Goal: Book appointment/travel/reservation

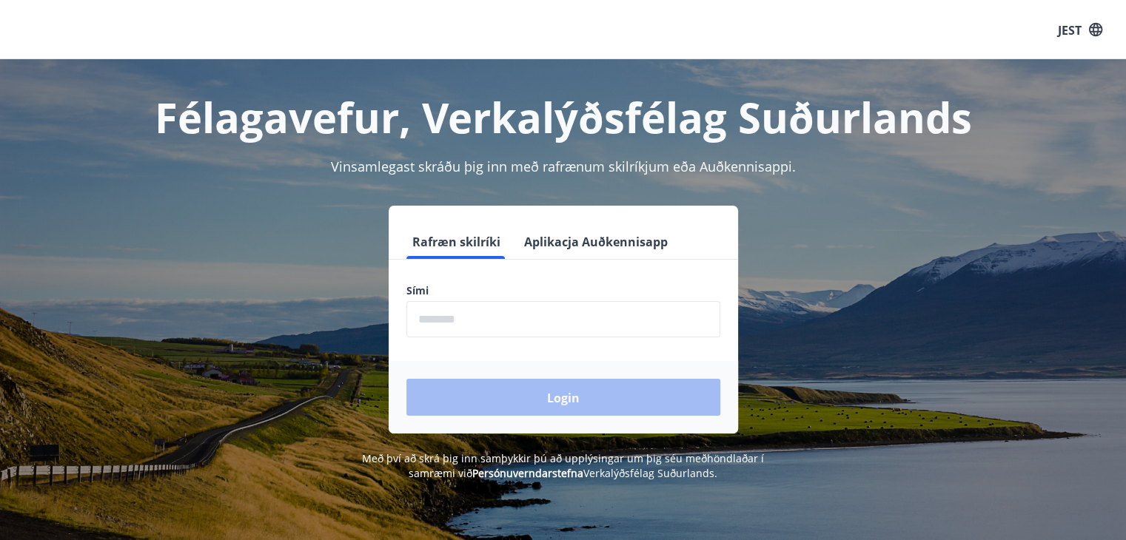
click at [476, 315] on input "phone" at bounding box center [563, 319] width 314 height 36
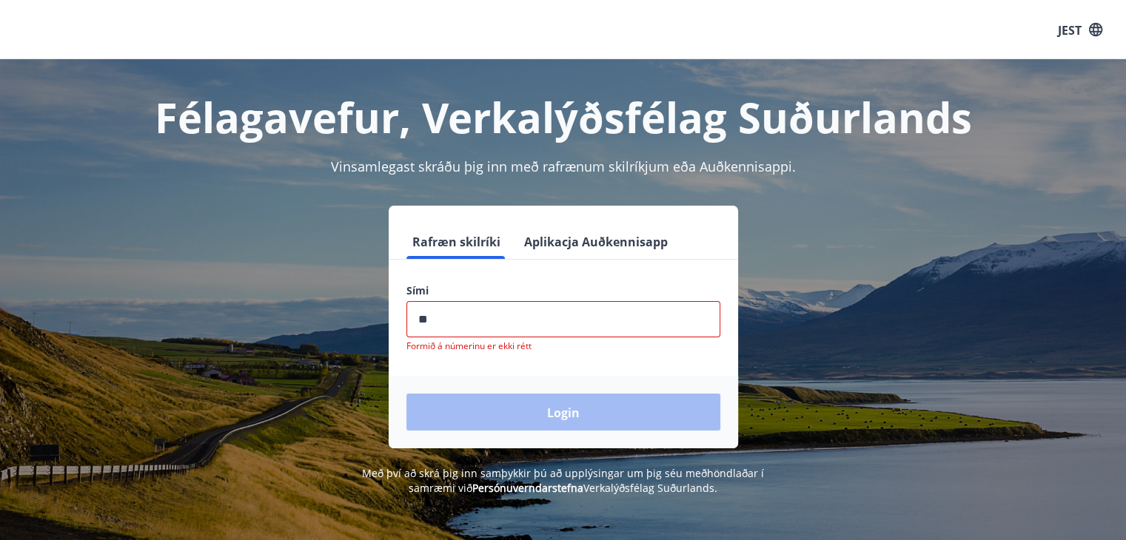
click at [490, 321] on input "phone" at bounding box center [563, 319] width 314 height 36
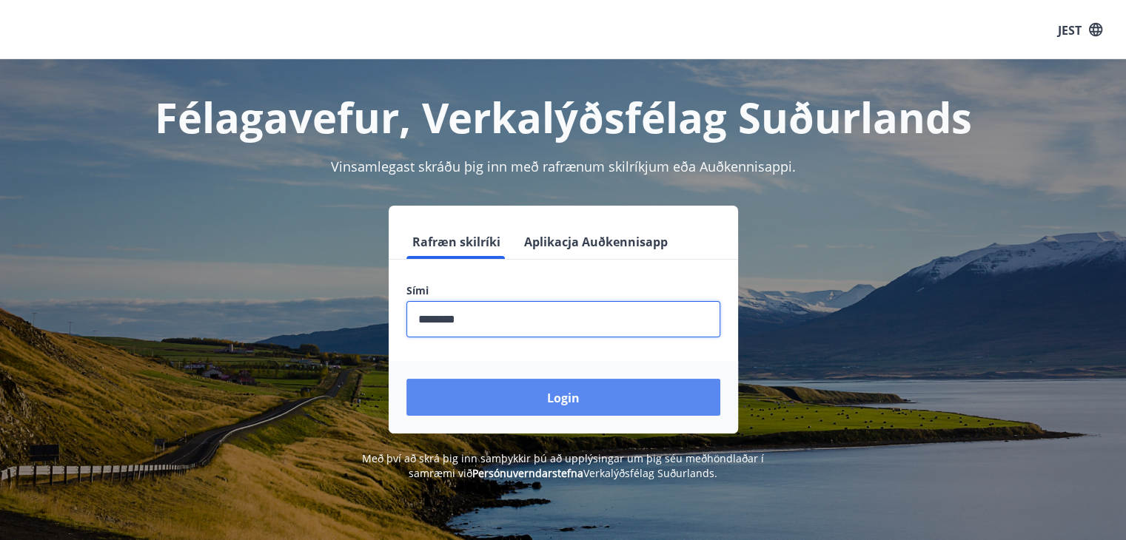
type input "********"
click at [562, 392] on font "Login" at bounding box center [563, 398] width 33 height 16
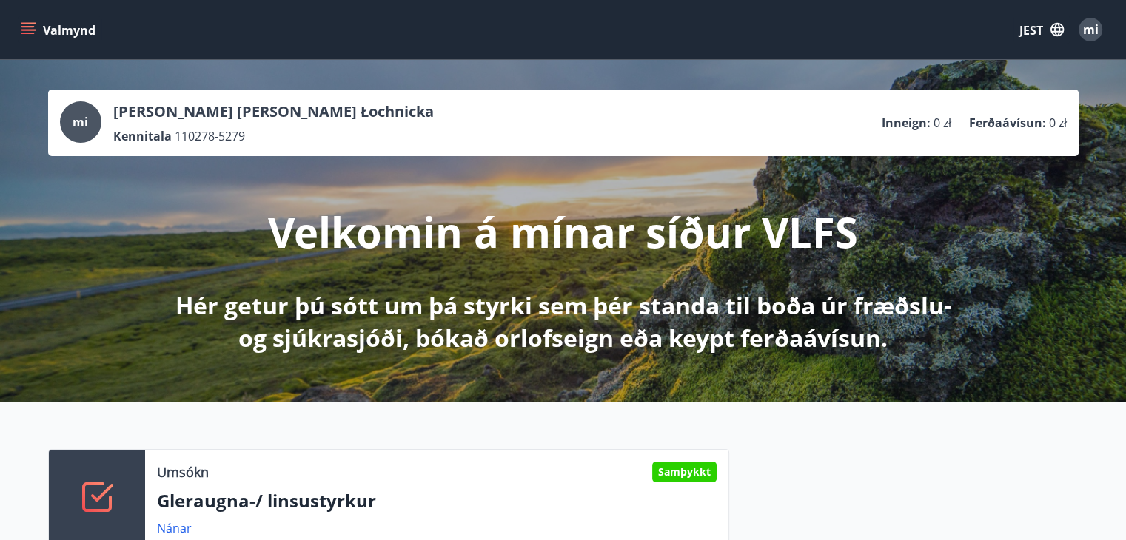
click at [25, 27] on icon "menu" at bounding box center [28, 29] width 15 height 15
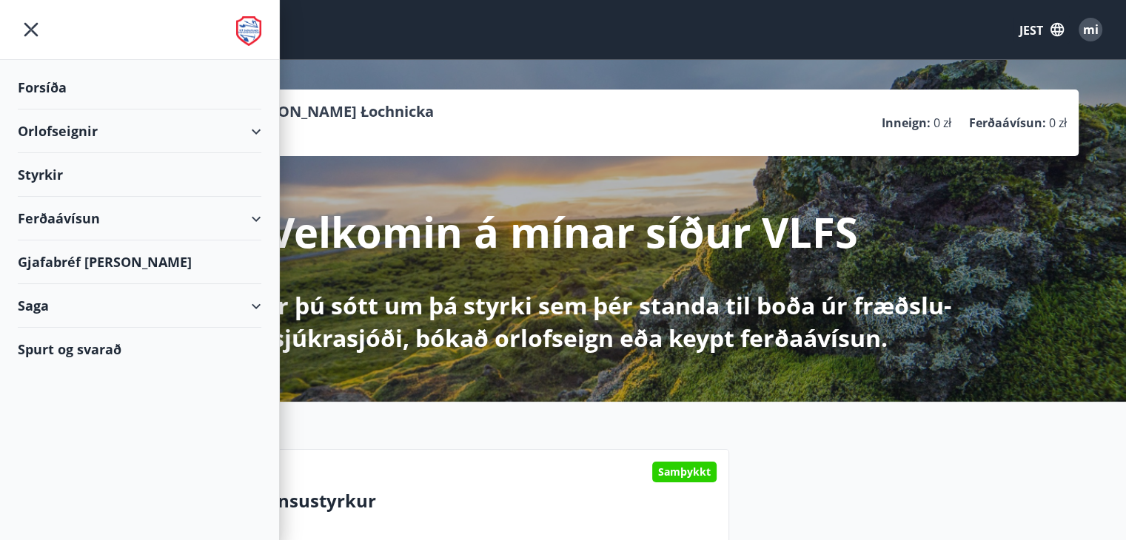
click at [247, 215] on div "Ferðaávísun" at bounding box center [140, 219] width 244 height 44
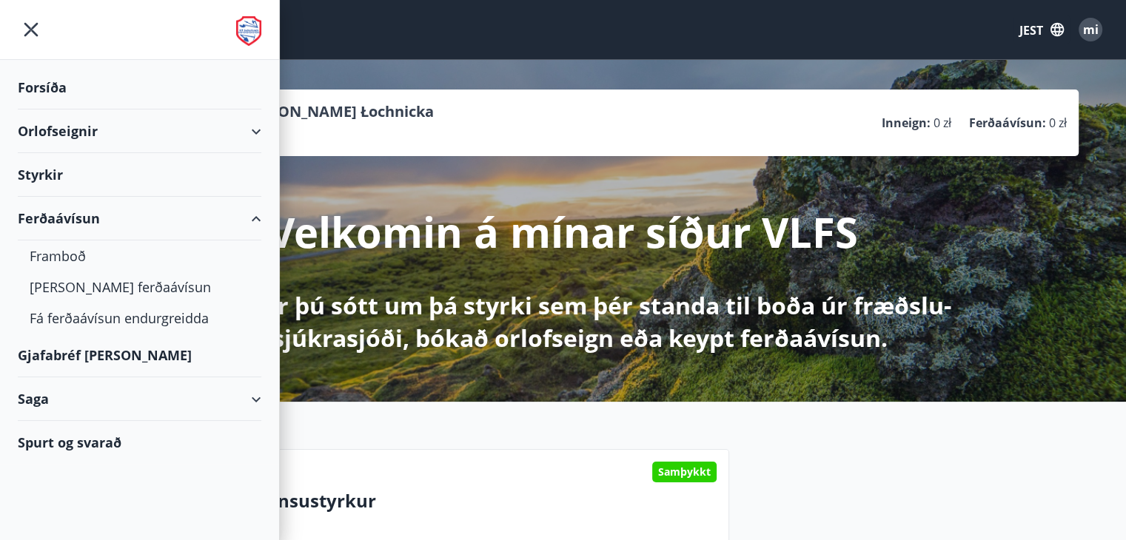
click at [121, 135] on div "Orlofseignir" at bounding box center [140, 132] width 244 height 44
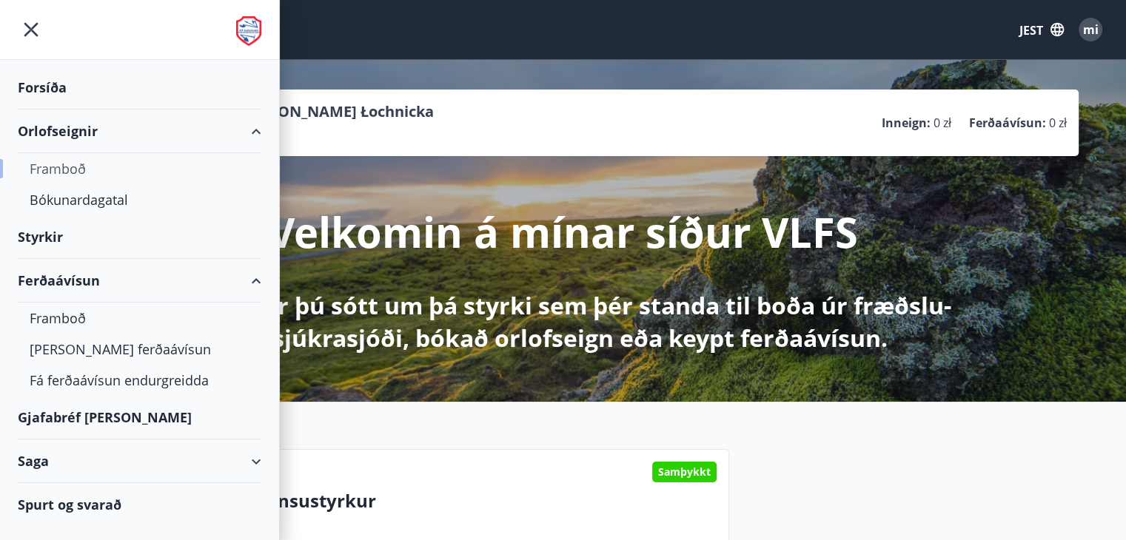
click at [51, 170] on font "Framboð" at bounding box center [58, 169] width 56 height 18
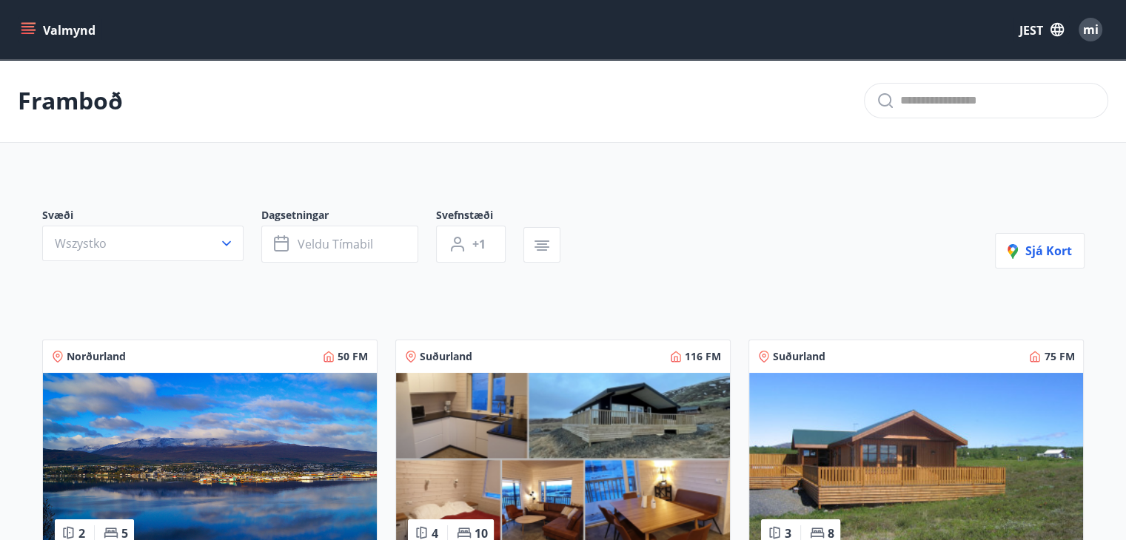
scroll to position [296, 0]
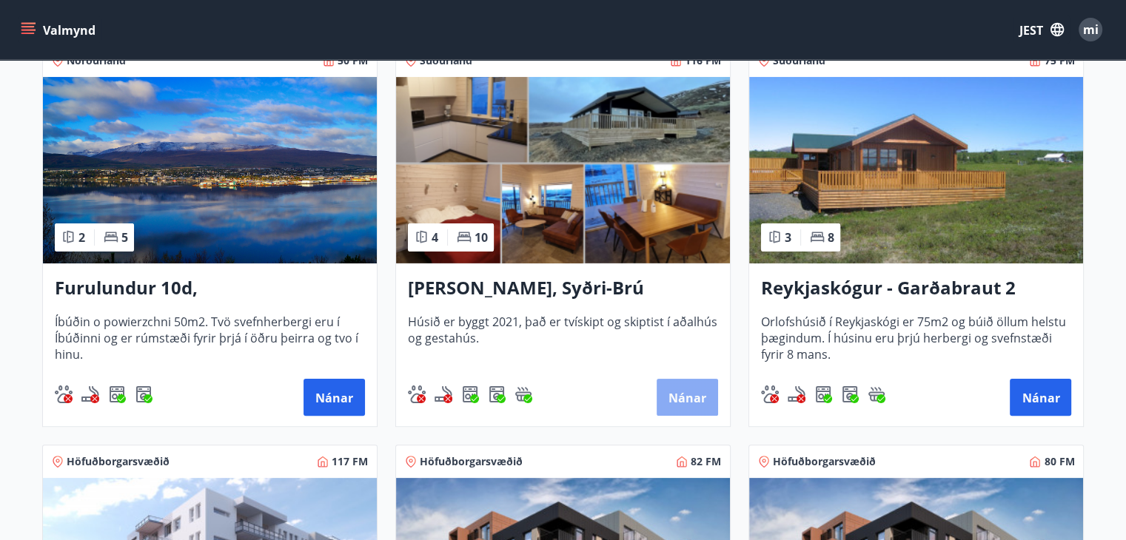
click at [702, 392] on font "Nánar" at bounding box center [687, 398] width 38 height 16
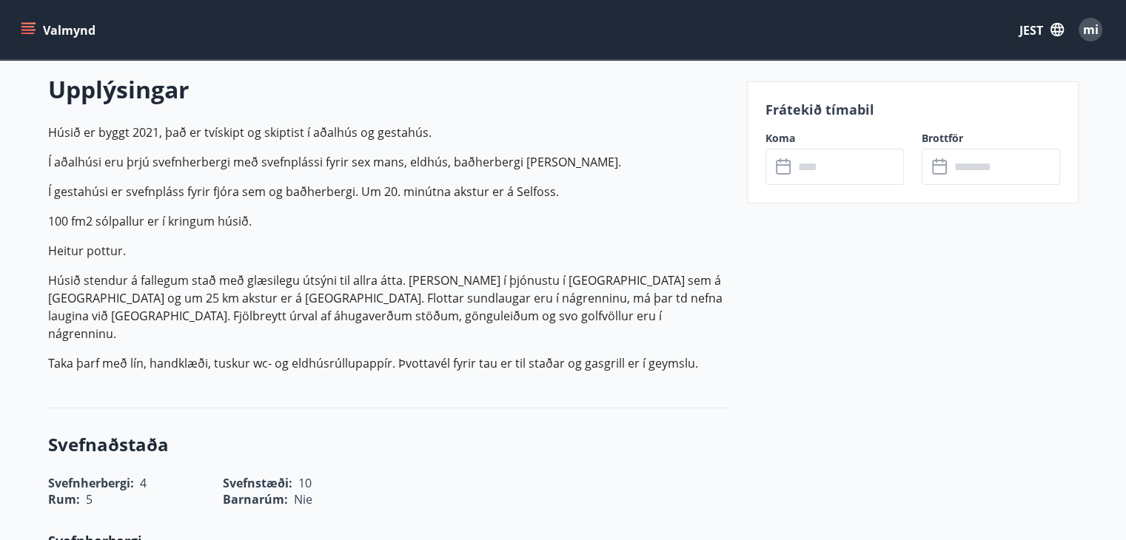
scroll to position [444, 0]
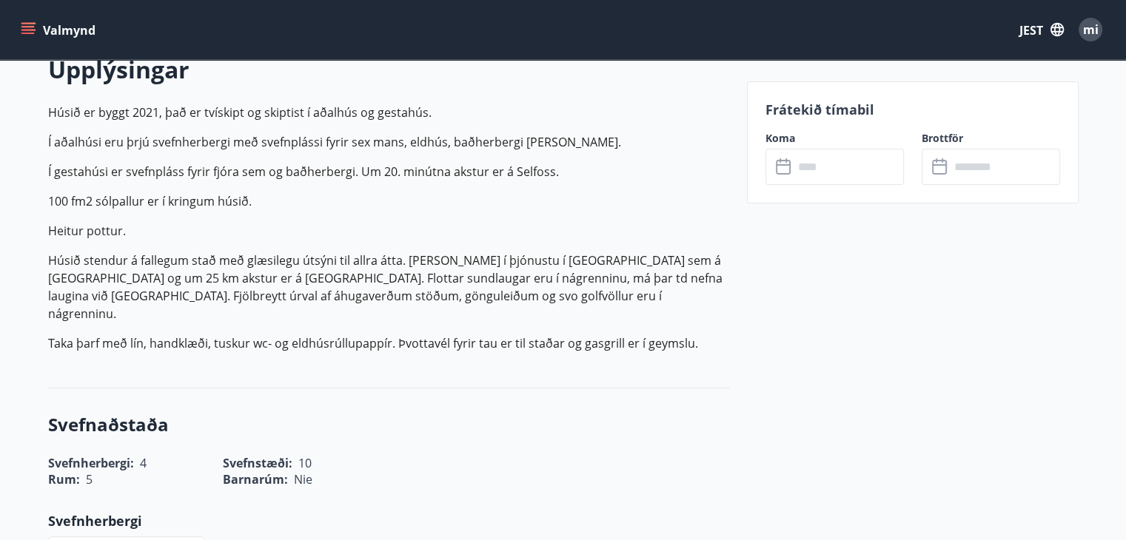
click at [811, 172] on input "text" at bounding box center [849, 167] width 110 height 36
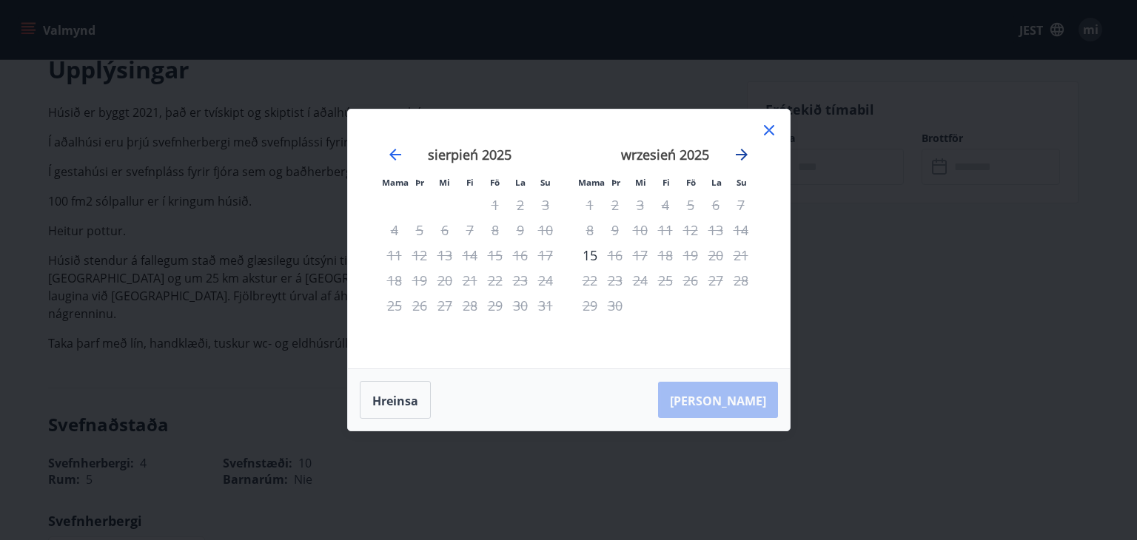
click at [745, 158] on icon "Przejdź dalej, aby przejść do następnego miesiąca." at bounding box center [742, 155] width 18 height 18
click at [743, 152] on icon "Przejdź dalej, aby przejść do następnego miesiąca." at bounding box center [742, 155] width 12 height 12
click at [495, 280] on div "24" at bounding box center [495, 280] width 25 height 25
click at [449, 283] on font "22" at bounding box center [445, 281] width 15 height 18
click at [741, 158] on icon "Przejdź dalej, aby przejść do następnego miesiąca." at bounding box center [742, 155] width 18 height 18
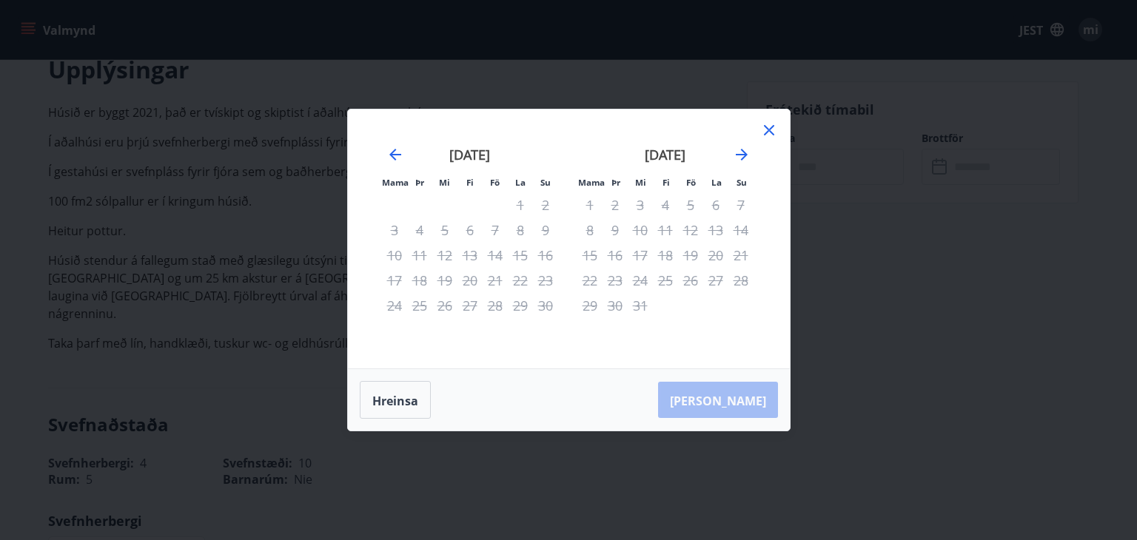
click at [759, 130] on div "desember 2025 1 2 3 4 5 6 7 8 9 10 11 12 13 14 15 16 17 18 19 20 21 22 23 24 25…" at bounding box center [665, 248] width 195 height 243
click at [766, 126] on icon at bounding box center [769, 130] width 18 height 18
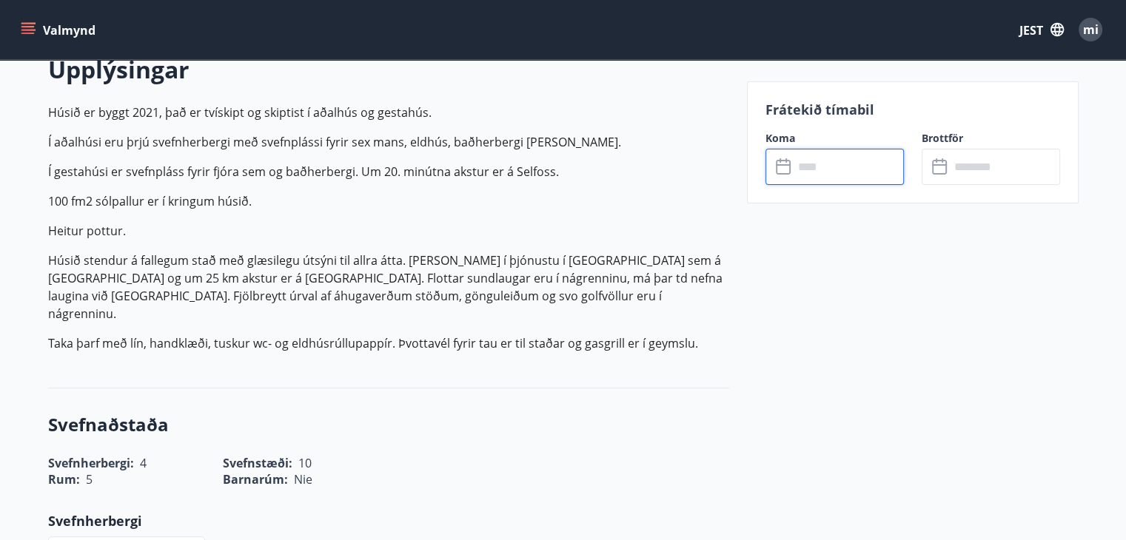
click at [797, 163] on input "text" at bounding box center [849, 167] width 110 height 36
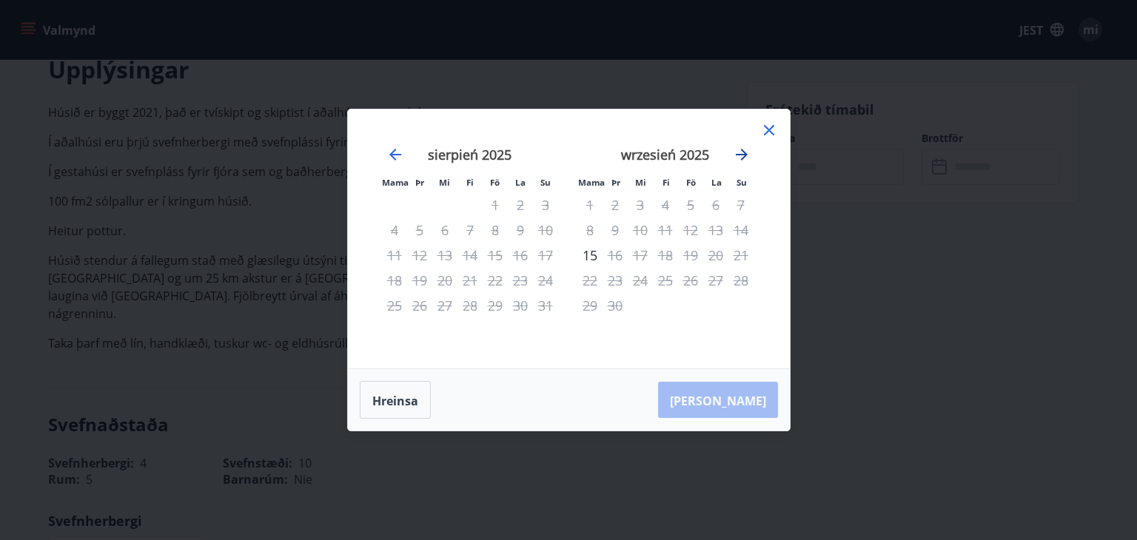
click at [745, 152] on icon "Przejdź dalej, aby przejść do następnego miesiąca." at bounding box center [742, 155] width 18 height 18
click at [398, 155] on icon "Przejdź wstecz, aby przejść do poprzedniego miesiąca." at bounding box center [395, 155] width 12 height 12
click at [728, 155] on div "wrzesień 2025" at bounding box center [665, 159] width 176 height 65
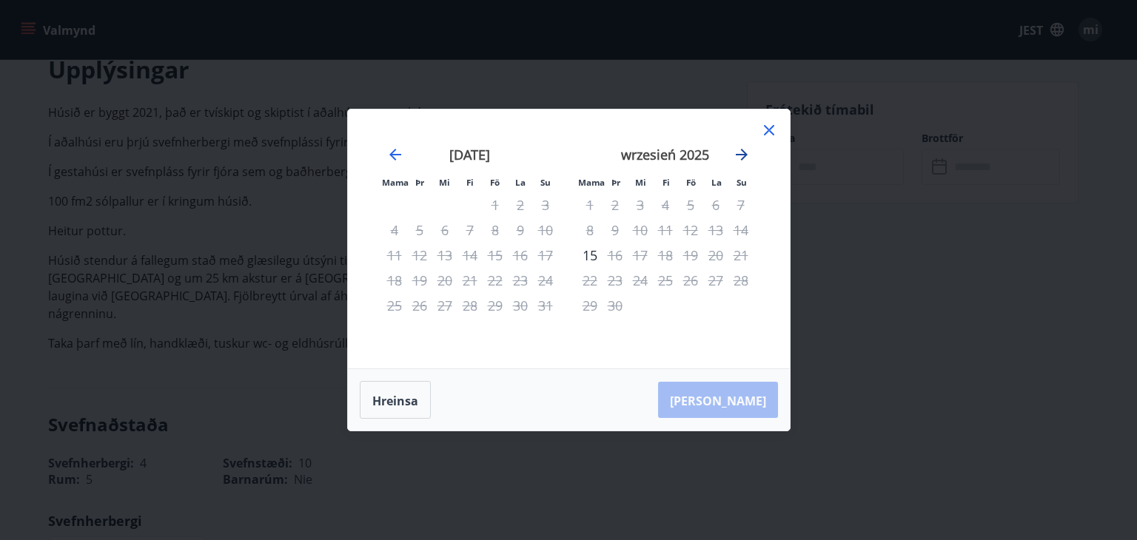
click at [734, 152] on icon "Przejdź dalej, aby przejść do następnego miesiąca." at bounding box center [742, 155] width 18 height 18
click at [739, 152] on icon "Przejdź dalej, aby przejść do następnego miesiąca." at bounding box center [742, 155] width 18 height 18
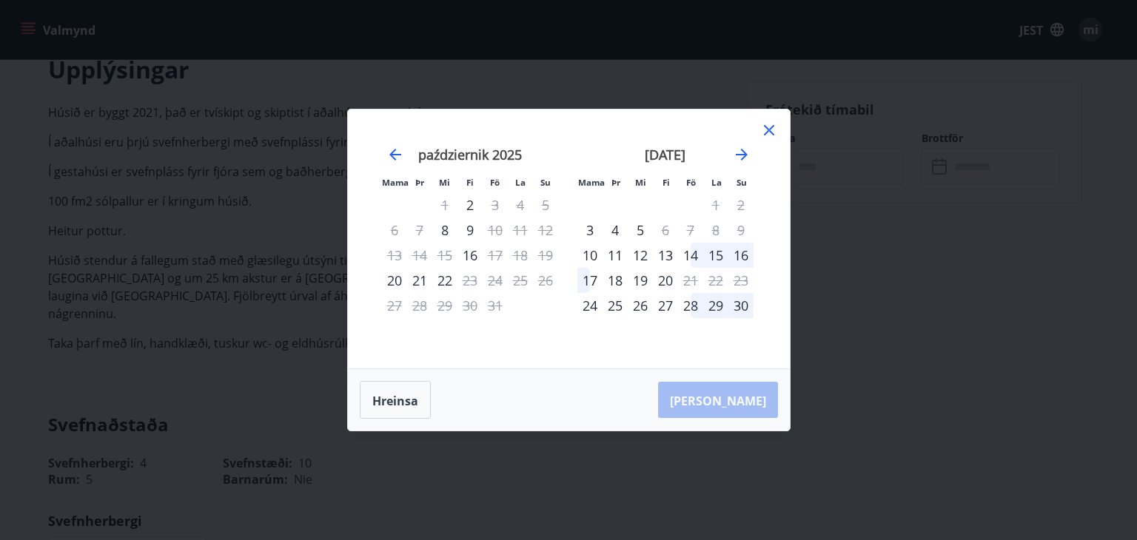
click at [755, 154] on div "nóvember 2025 1 2 3 4 5 6 7 8 9 10 11 12 13 14 15 16 17 18 19 20 21 22 23 24 25…" at bounding box center [665, 248] width 195 height 243
click at [761, 126] on icon at bounding box center [769, 130] width 18 height 18
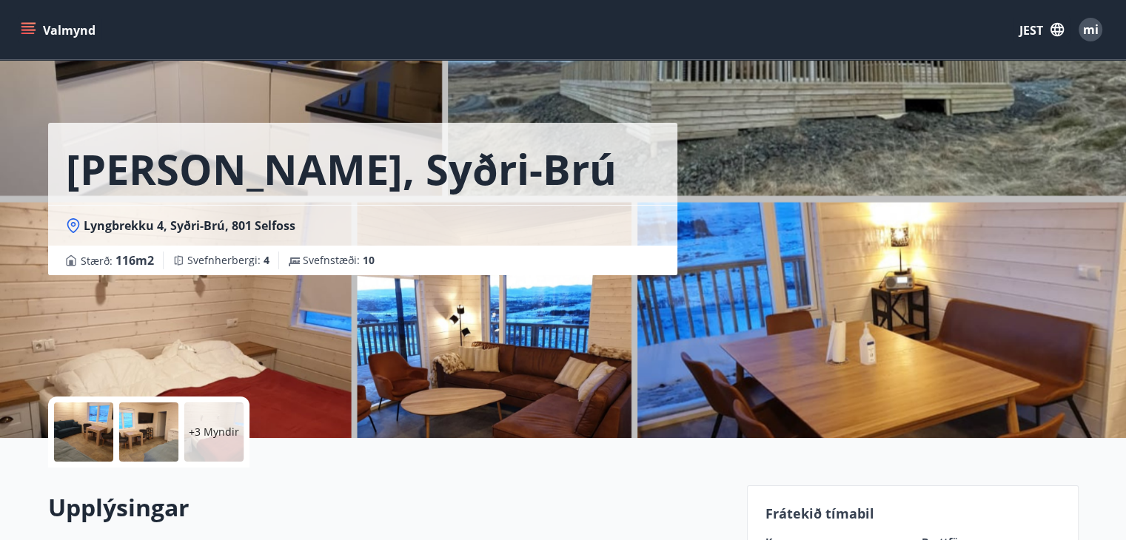
scroll to position [0, 0]
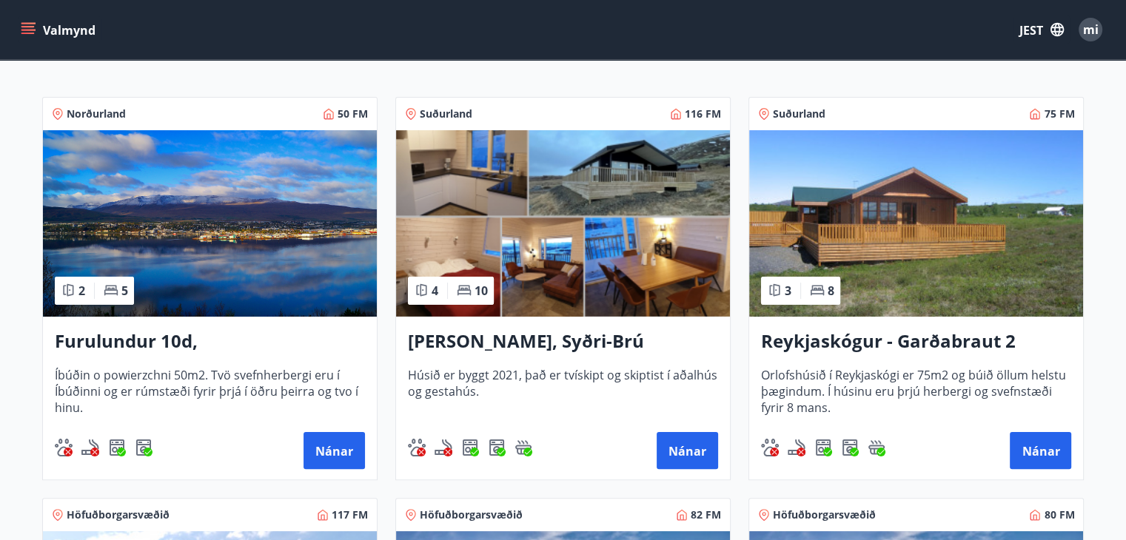
scroll to position [222, 0]
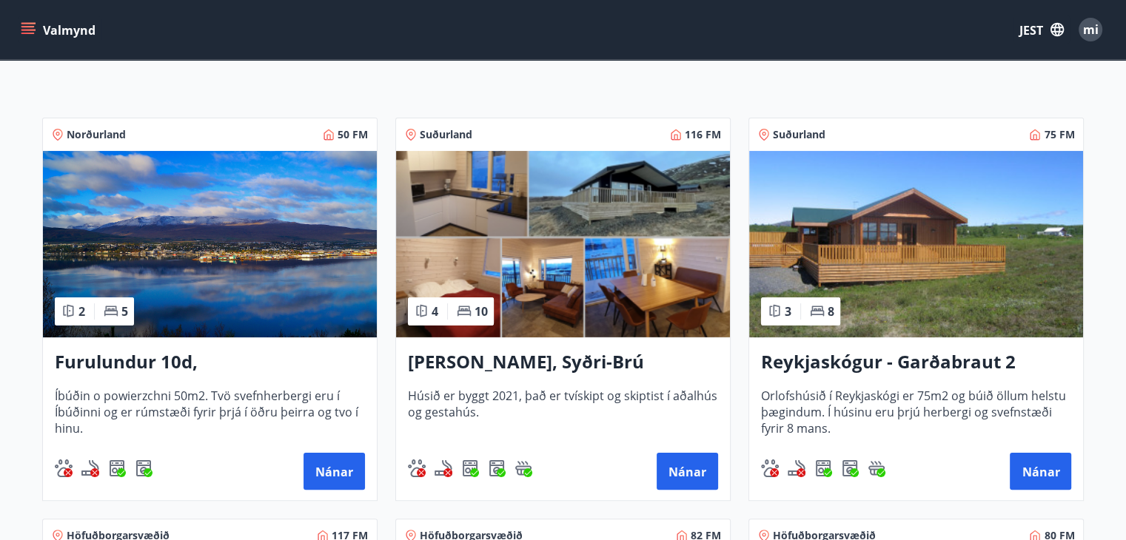
click at [953, 294] on img at bounding box center [916, 244] width 334 height 187
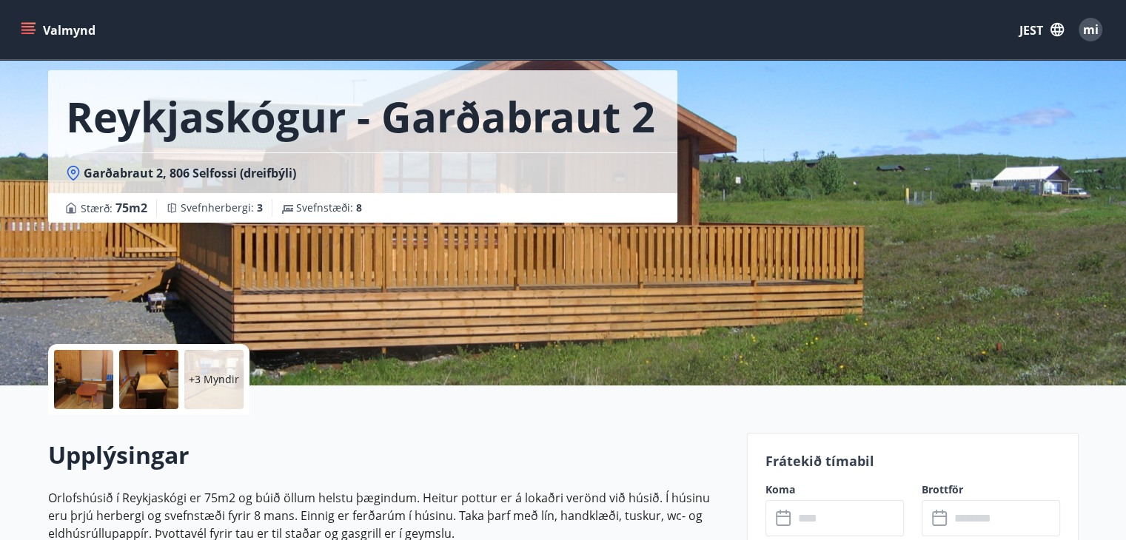
scroll to position [296, 0]
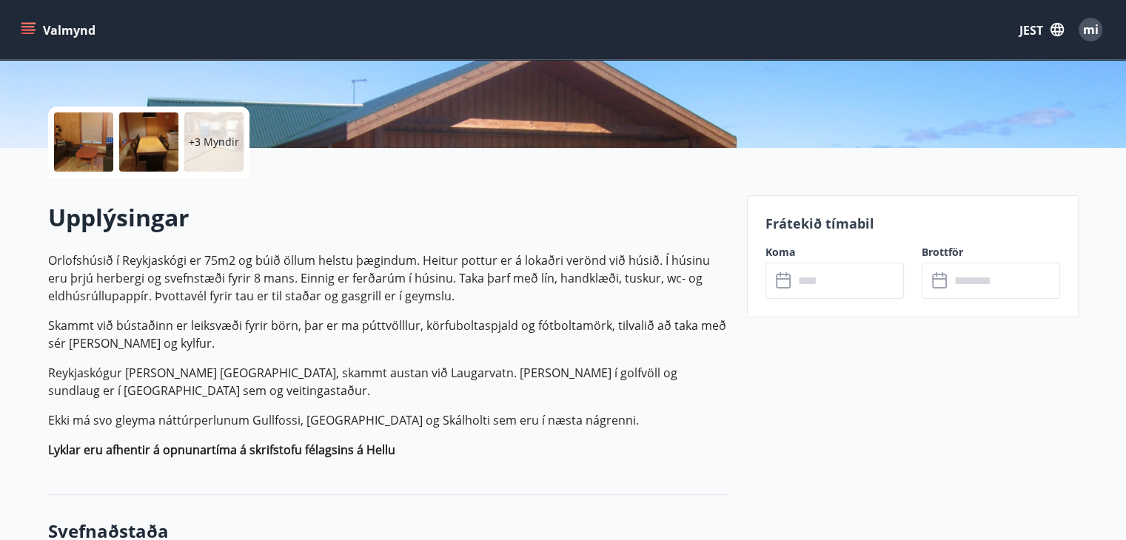
click at [806, 278] on input "text" at bounding box center [849, 281] width 110 height 36
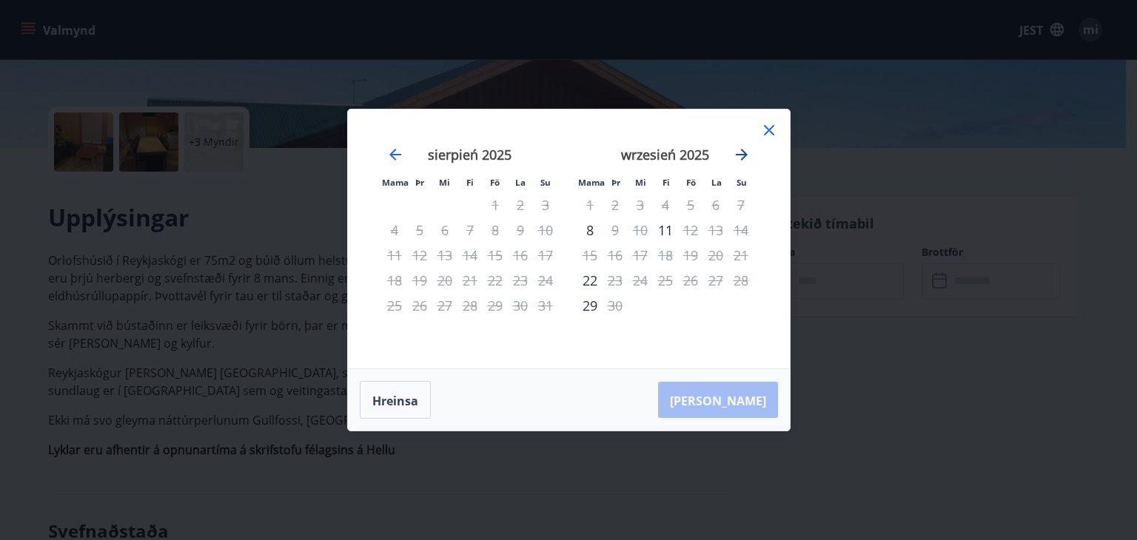
click at [736, 153] on icon "Przejdź dalej, aby przejść do następnego miesiąca." at bounding box center [742, 155] width 18 height 18
click at [777, 119] on div "Mama Þr Mi Fi Fö La Su Mama Þr Mi Fi Fö La Su sierpień 2025 1 2 3 4 5 6 7 8 9 1…" at bounding box center [569, 239] width 442 height 259
click at [768, 127] on icon at bounding box center [769, 130] width 18 height 18
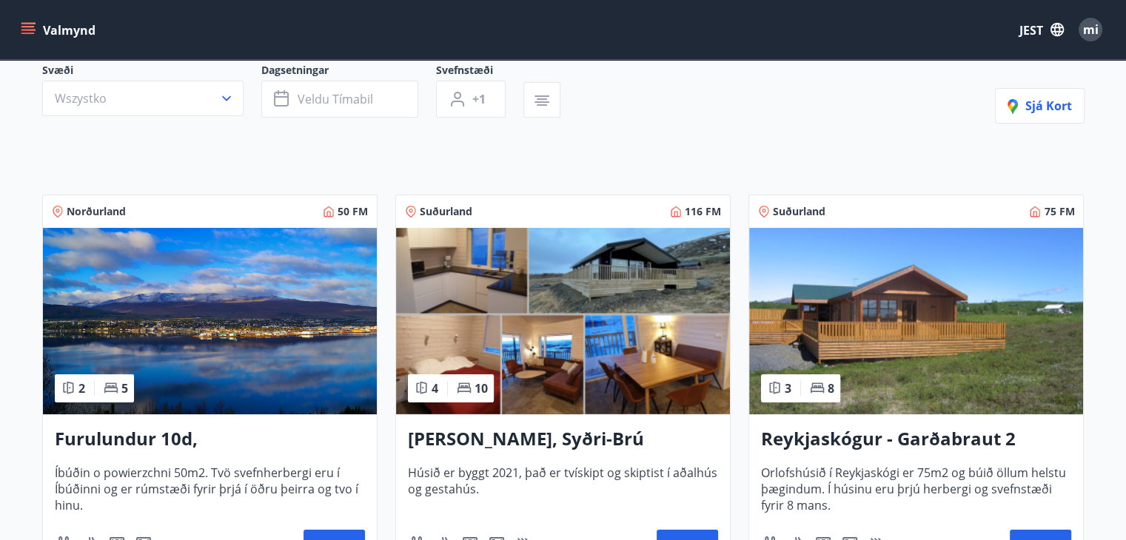
scroll to position [222, 0]
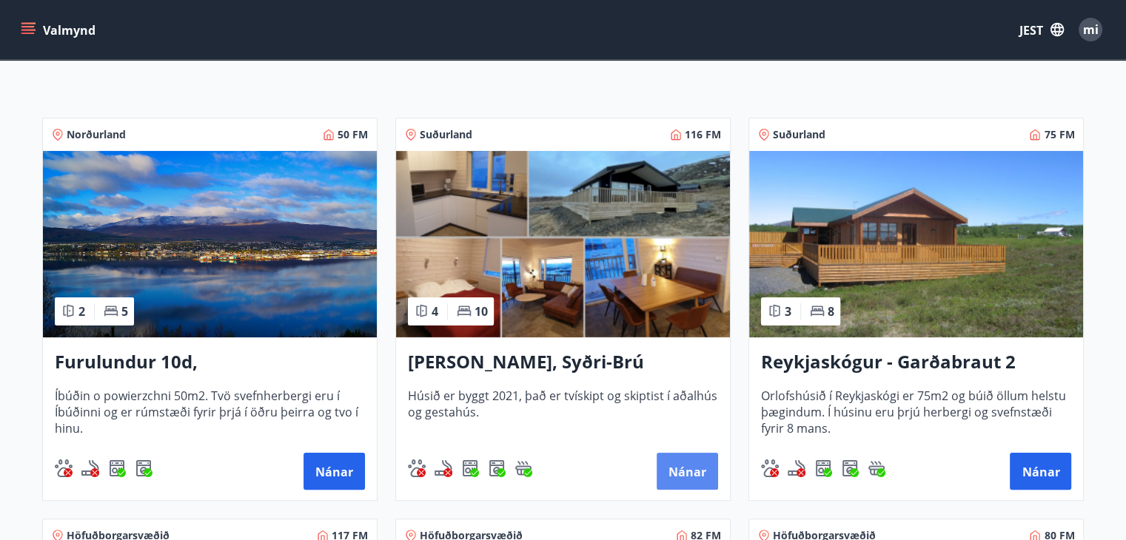
click at [663, 458] on button "Nánar" at bounding box center [687, 471] width 61 height 37
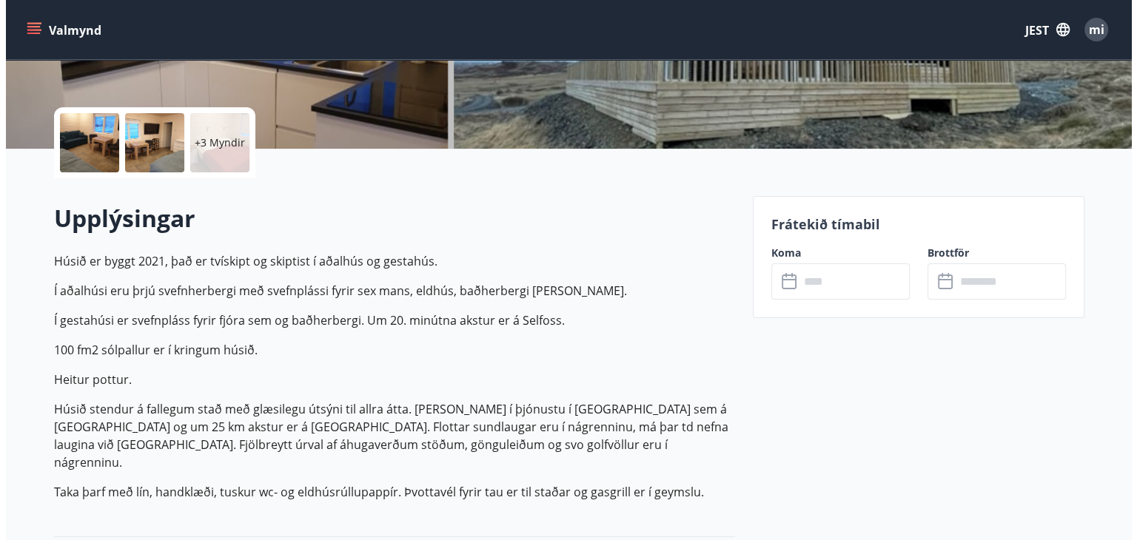
scroll to position [296, 0]
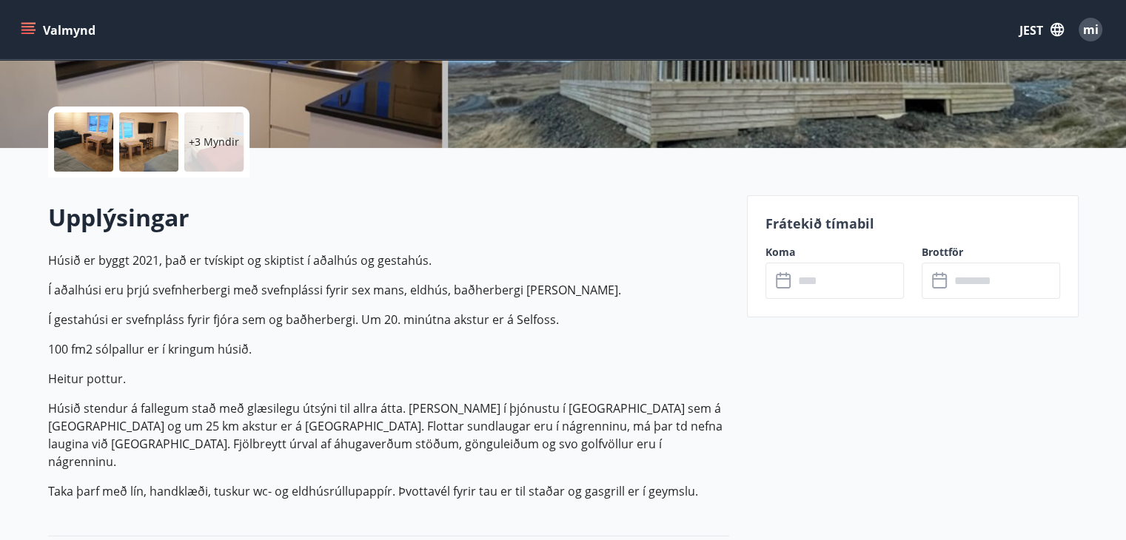
click at [804, 289] on input "text" at bounding box center [849, 281] width 110 height 36
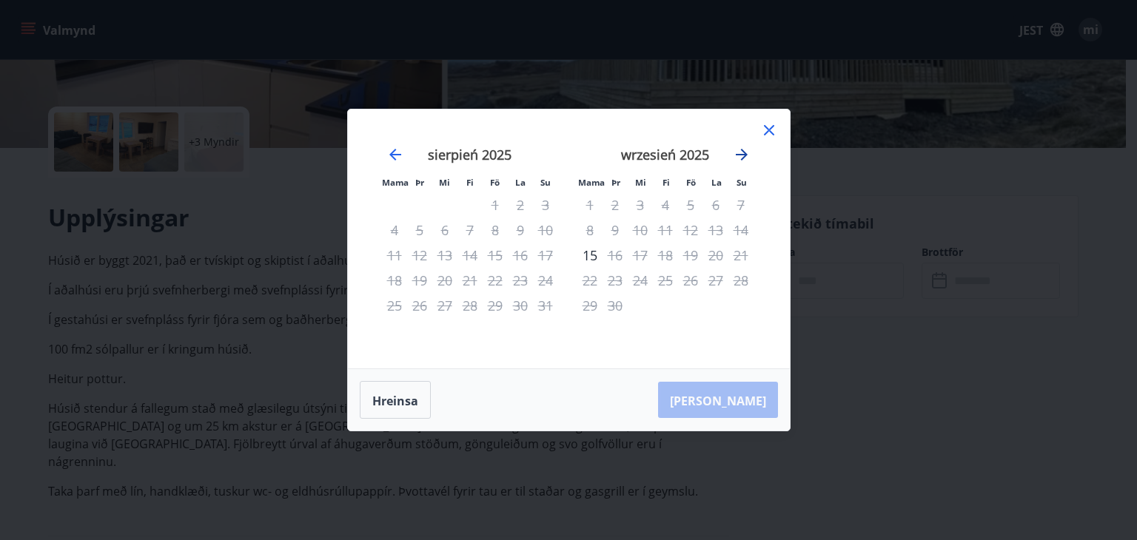
click at [740, 150] on icon "Przejdź dalej, aby przejść do następnego miesiąca." at bounding box center [742, 155] width 18 height 18
click at [638, 283] on font "22" at bounding box center [640, 281] width 15 height 18
click at [771, 132] on icon at bounding box center [769, 130] width 10 height 10
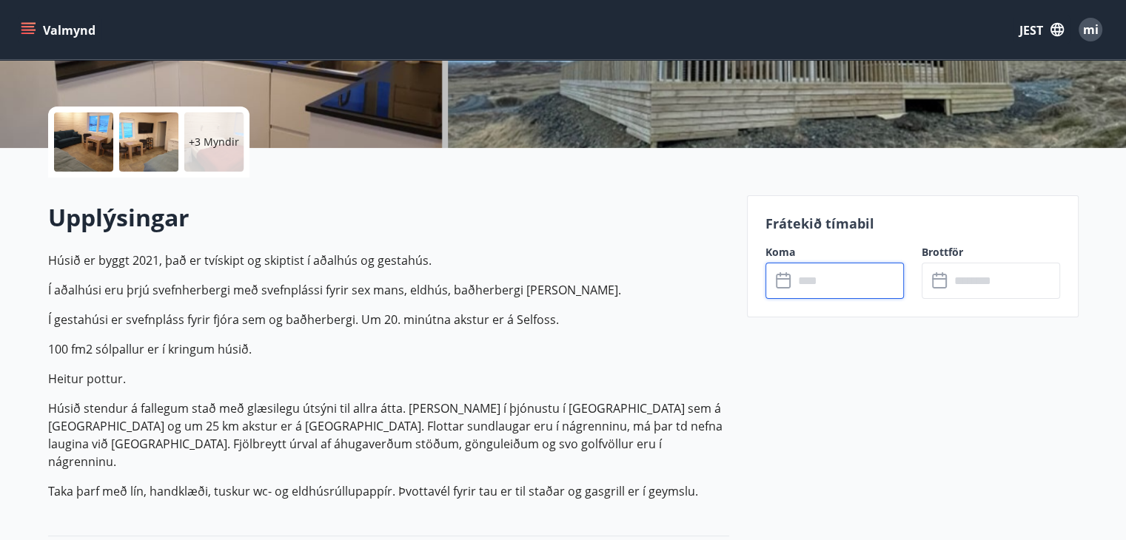
click at [825, 285] on input "text" at bounding box center [849, 281] width 110 height 36
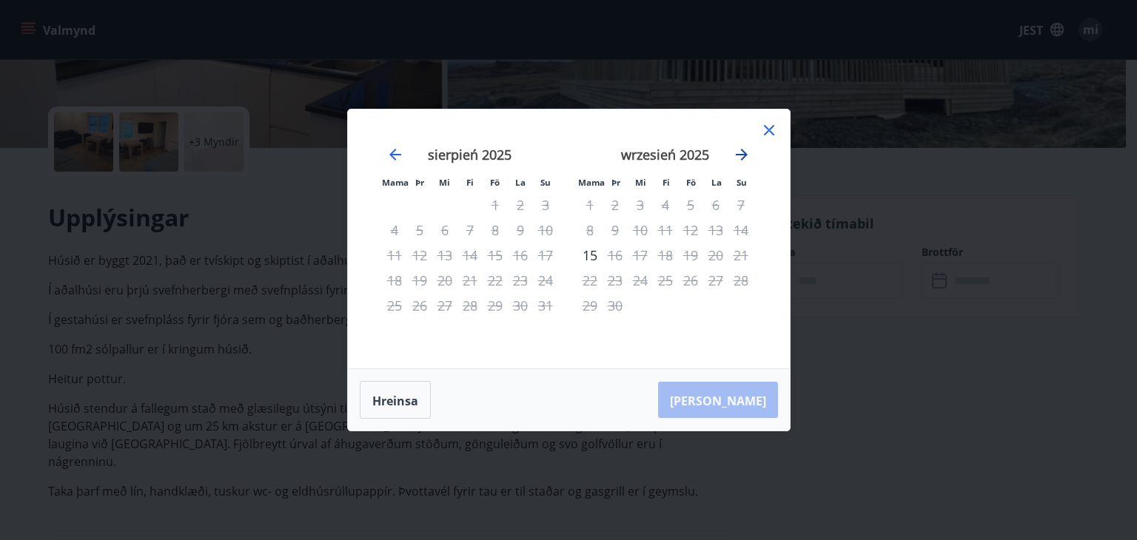
click at [738, 155] on icon "Przejdź dalej, aby przejść do następnego miesiąca." at bounding box center [742, 155] width 12 height 12
click at [739, 157] on icon "Przejdź dalej, aby przejść do następnego miesiąca." at bounding box center [742, 155] width 18 height 18
click at [589, 235] on div "3" at bounding box center [589, 230] width 25 height 25
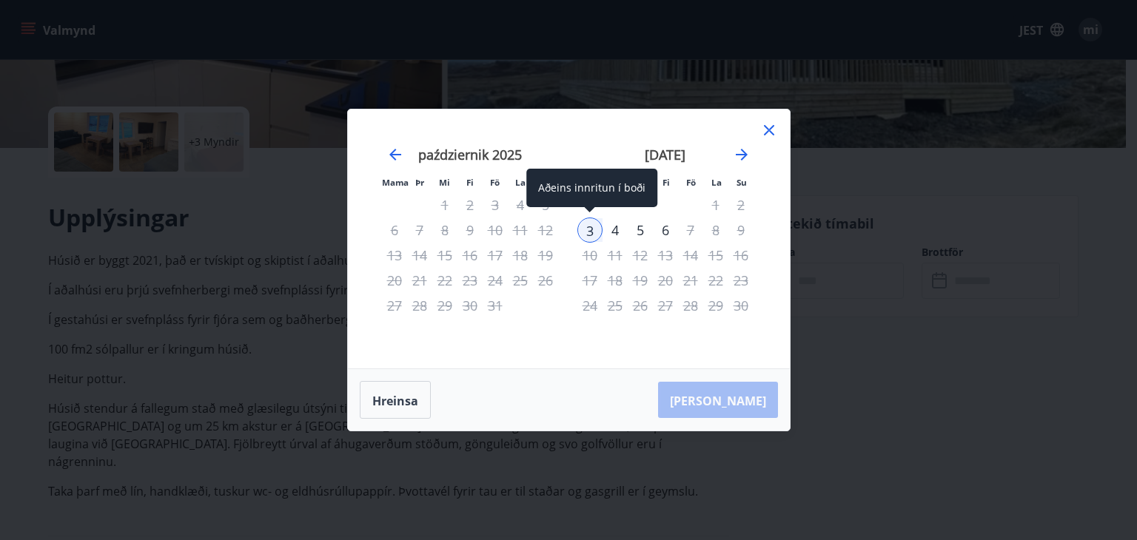
click at [592, 231] on div "3" at bounding box center [589, 230] width 25 height 25
click at [770, 137] on icon at bounding box center [769, 130] width 18 height 18
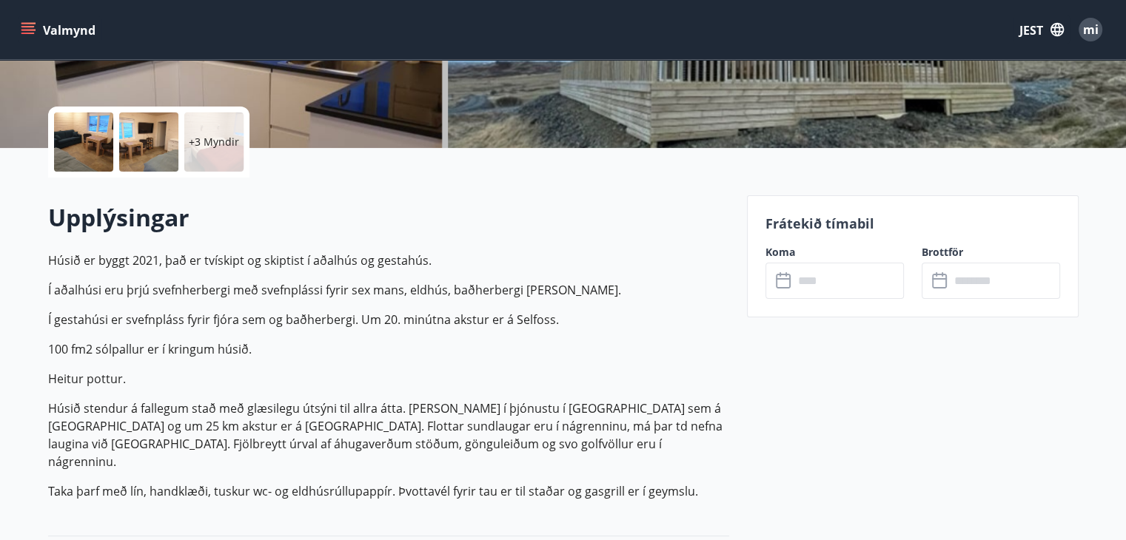
click at [791, 268] on div "​ ​" at bounding box center [834, 281] width 138 height 36
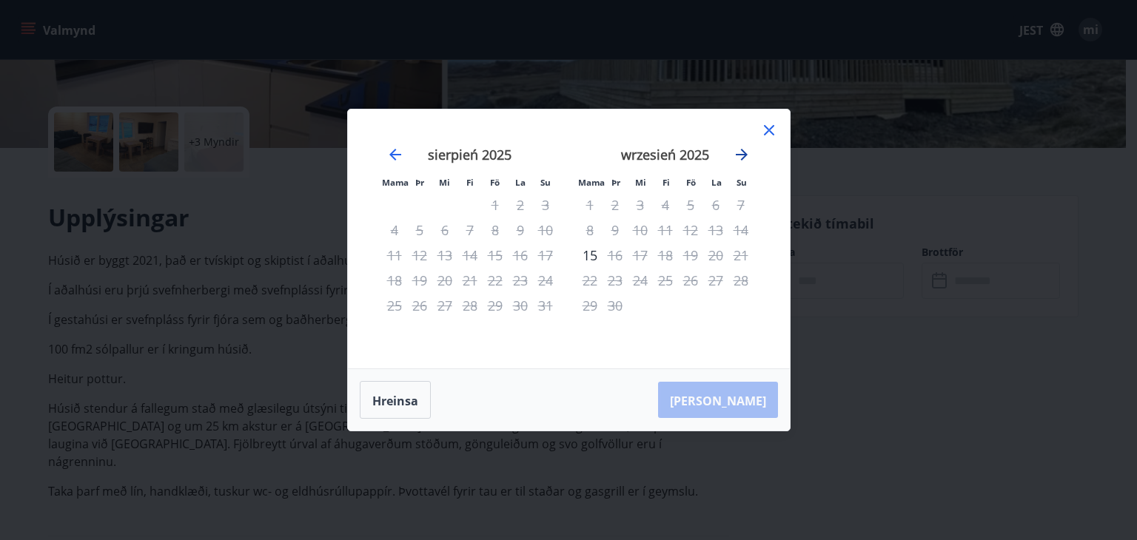
click at [740, 160] on icon "Przejdź dalej, aby przejść do następnego miesiąca." at bounding box center [742, 155] width 18 height 18
click at [741, 155] on icon "Przejdź dalej, aby przejść do następnego miesiąca." at bounding box center [742, 155] width 12 height 12
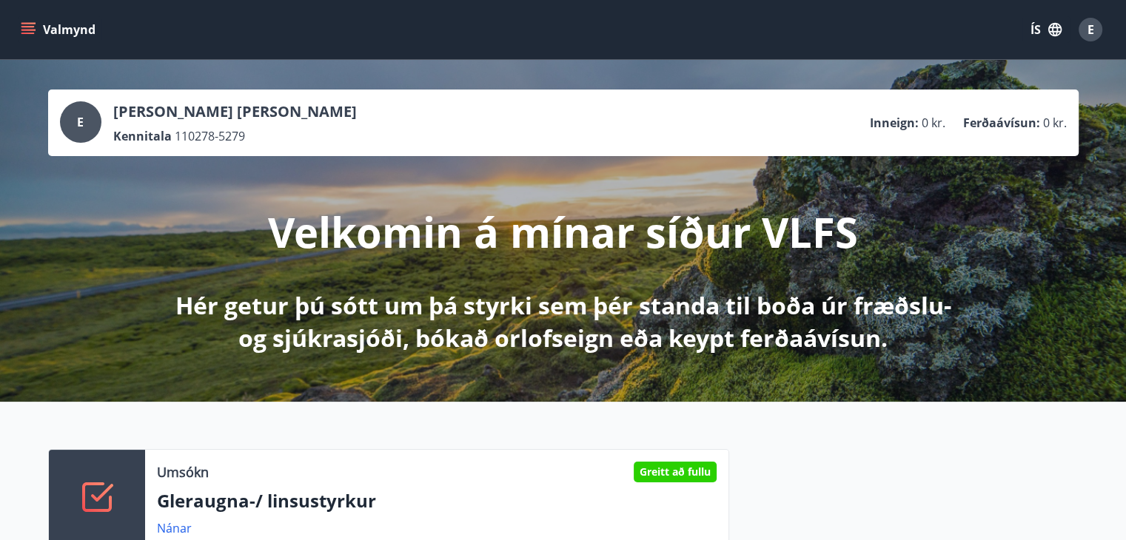
click at [36, 28] on button "Valmynd" at bounding box center [60, 29] width 84 height 27
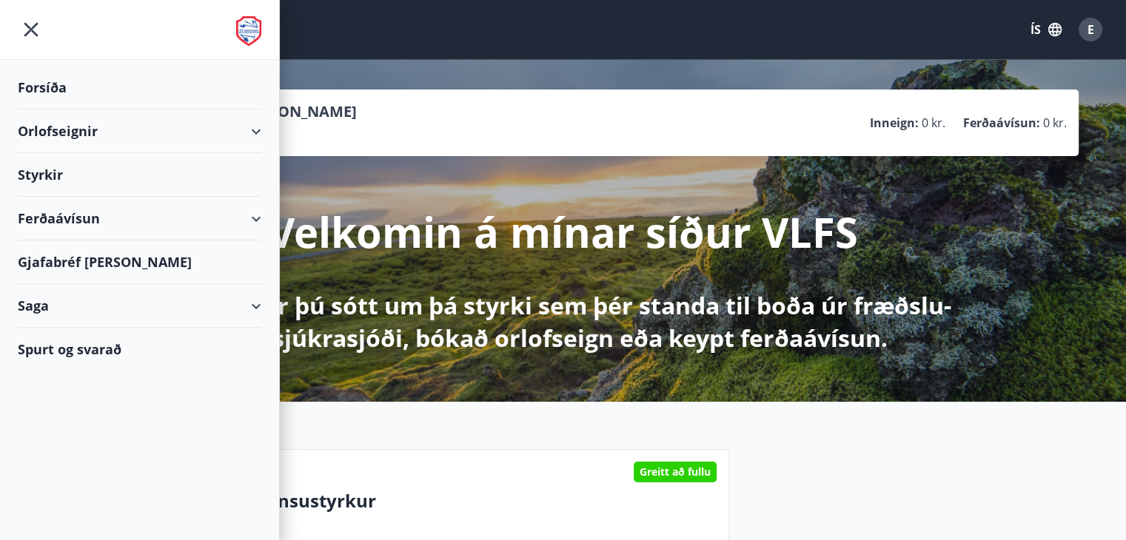
click at [71, 137] on div "Orlofseignir" at bounding box center [140, 132] width 244 height 44
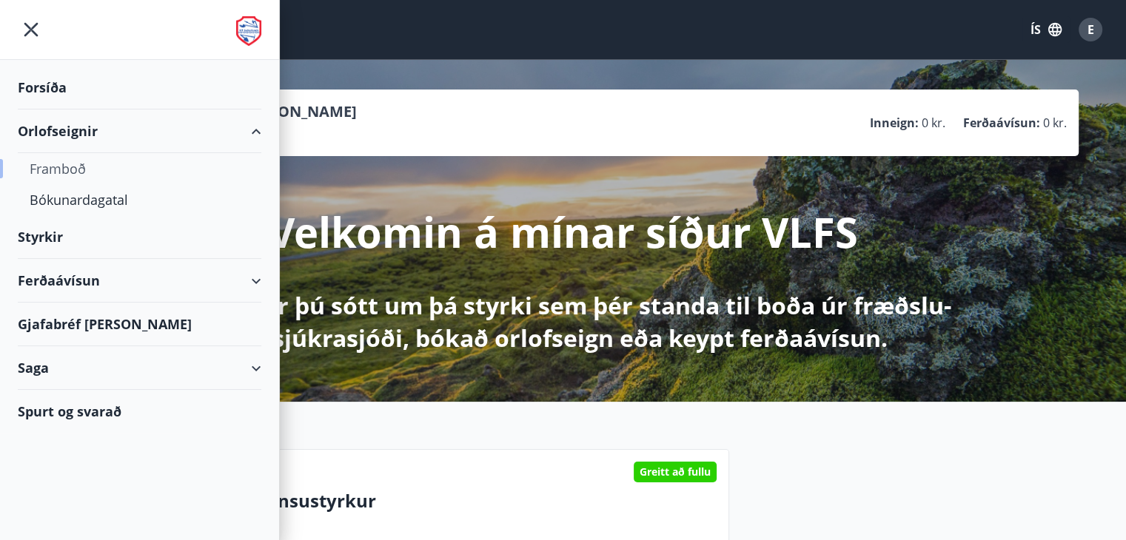
click at [56, 178] on div "Framboð" at bounding box center [140, 168] width 220 height 31
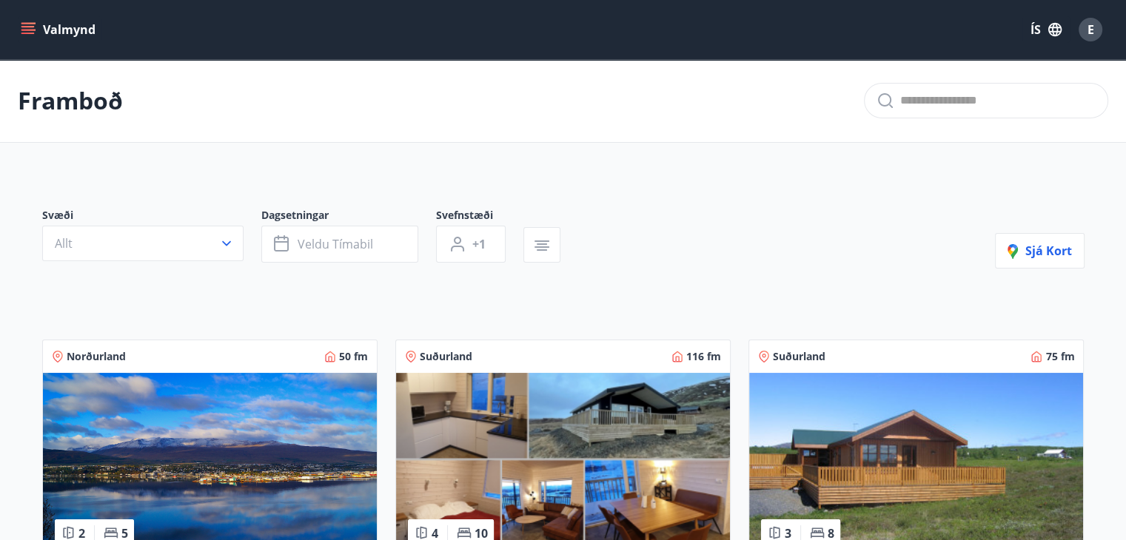
click at [554, 433] on img at bounding box center [563, 466] width 334 height 187
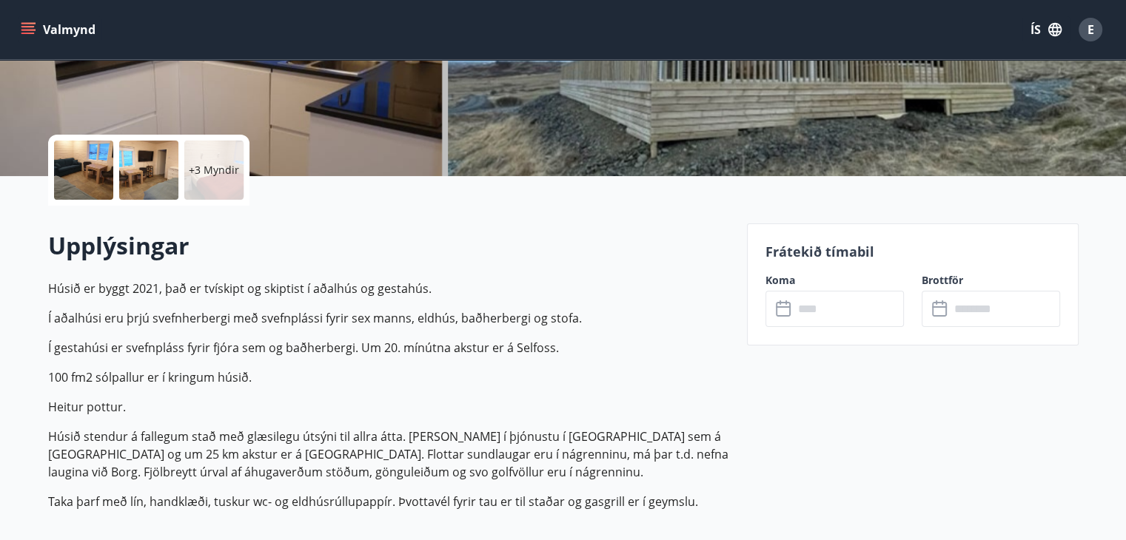
scroll to position [296, 0]
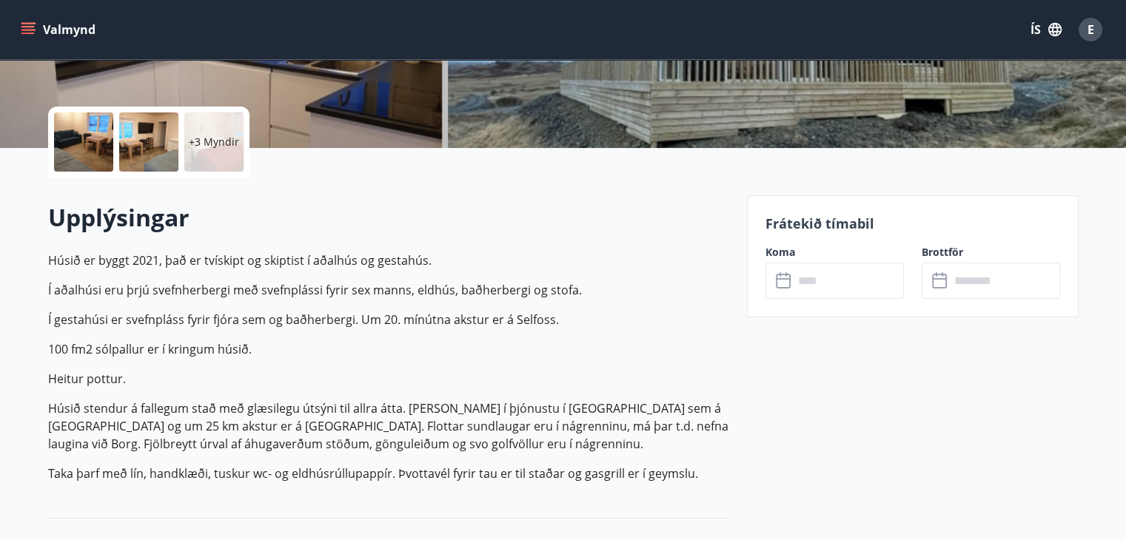
click at [794, 281] on input "text" at bounding box center [849, 281] width 110 height 36
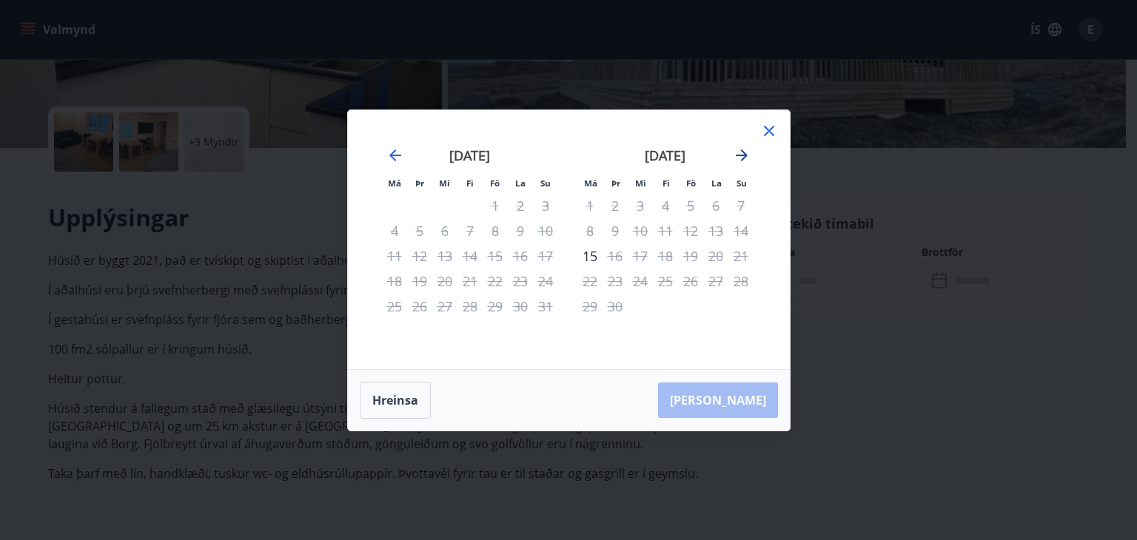
click at [741, 152] on icon "Move forward to switch to the next month." at bounding box center [742, 156] width 18 height 18
click at [686, 234] on div "7" at bounding box center [690, 230] width 25 height 25
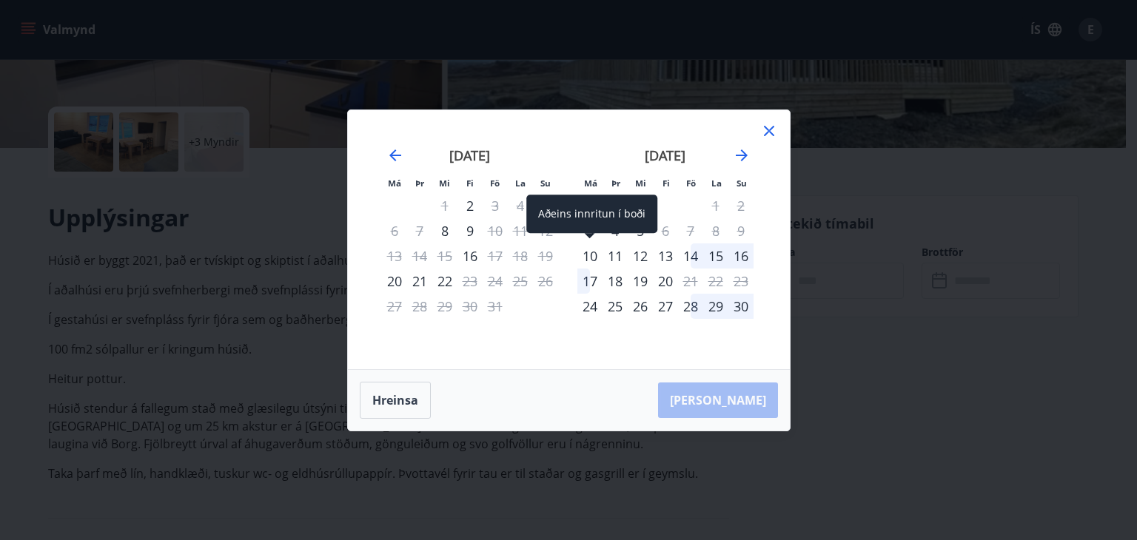
click at [594, 258] on div "10" at bounding box center [589, 256] width 25 height 25
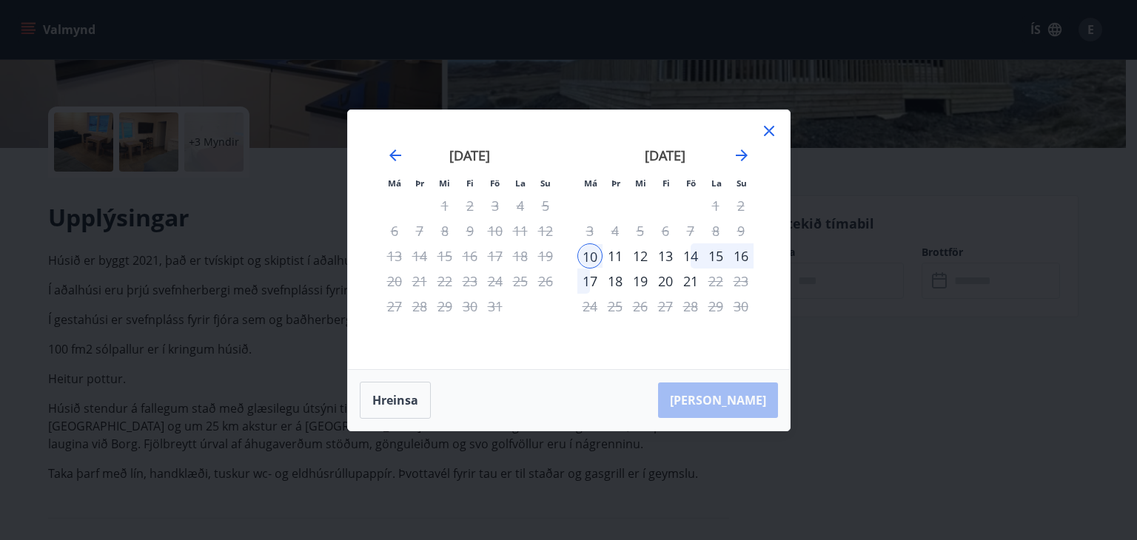
click at [619, 258] on div "11" at bounding box center [615, 256] width 25 height 25
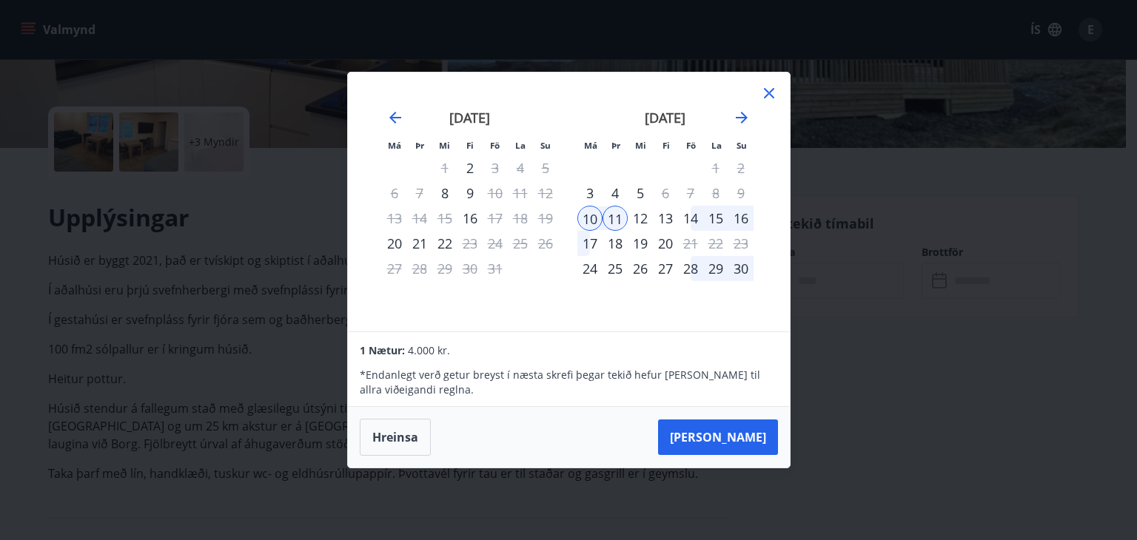
click at [778, 84] on div "Má Þr Mi Fi Fö La Su Má Þr Mi Fi Fö La Su september 2025 1 2 3 4 5 6 7 8 9 10 1…" at bounding box center [569, 202] width 442 height 259
click at [767, 88] on icon at bounding box center [769, 93] width 18 height 18
